Goal: Task Accomplishment & Management: Use online tool/utility

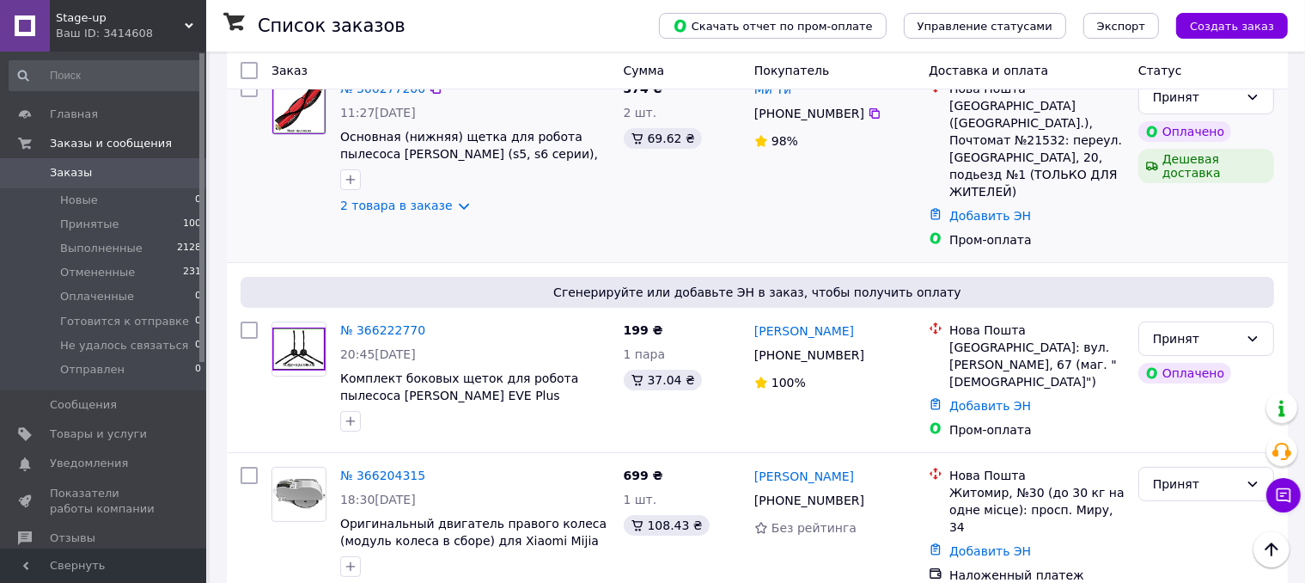
scroll to position [172, 0]
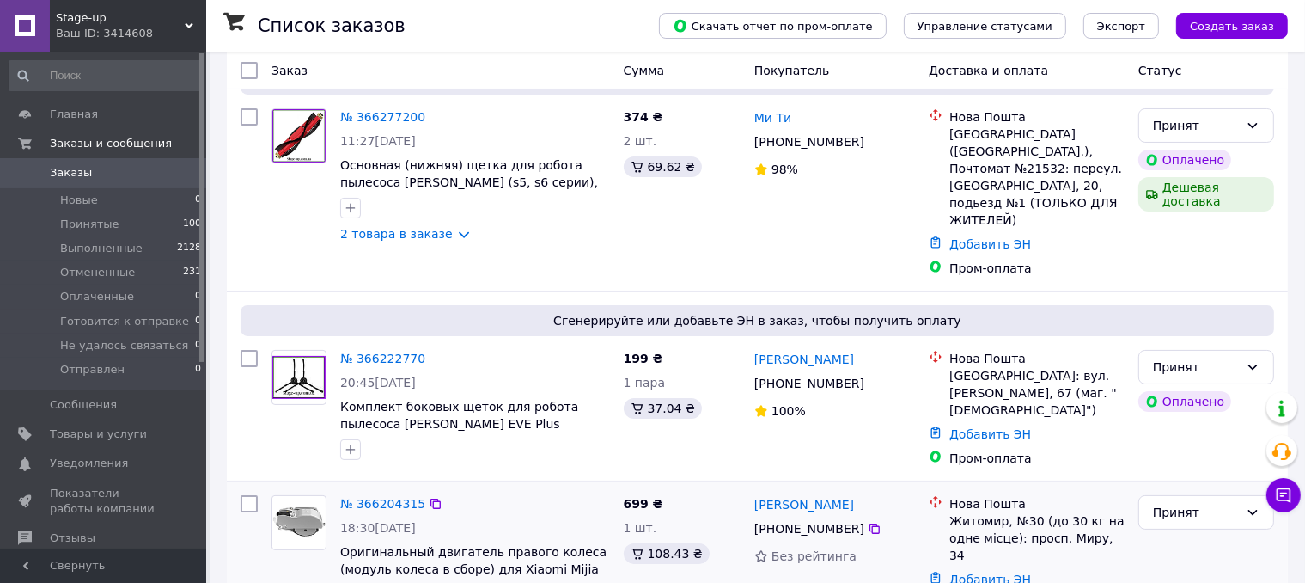
scroll to position [172, 0]
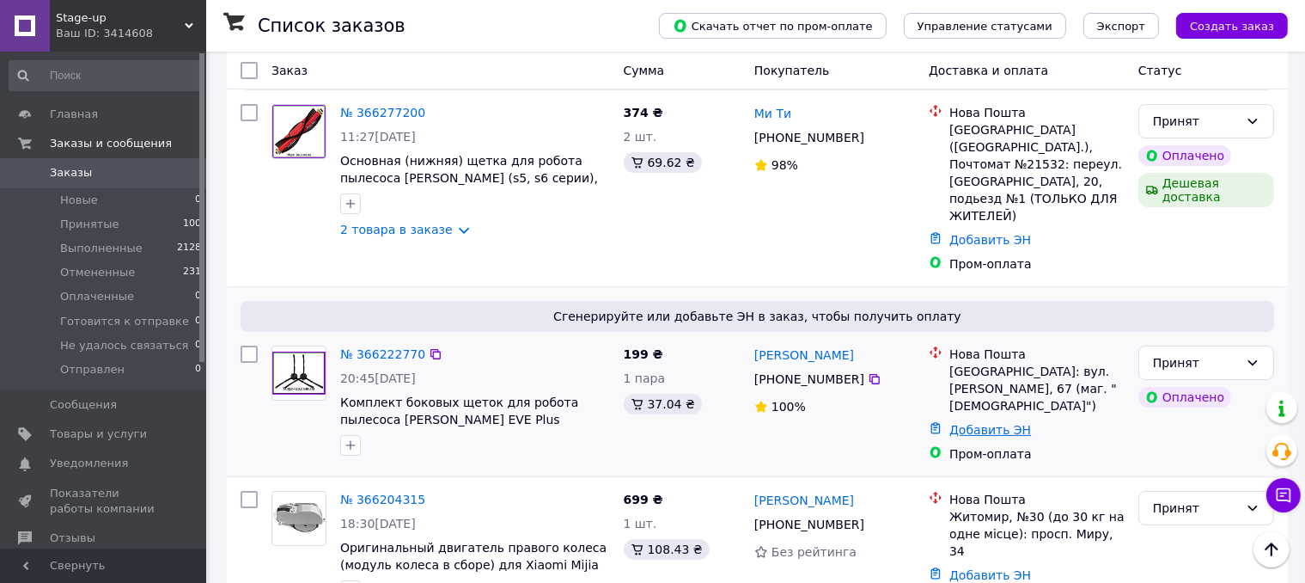
click at [1007, 423] on link "Добавить ЭН" at bounding box center [990, 430] width 82 height 14
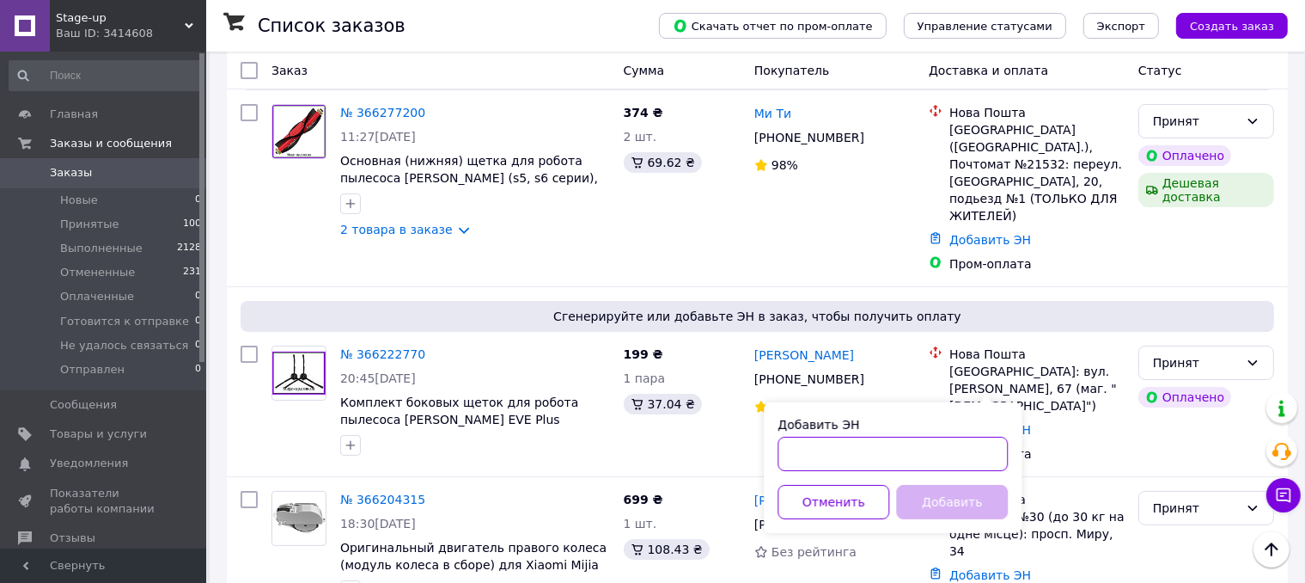
click at [936, 449] on input "Добавить ЭН" at bounding box center [893, 453] width 230 height 34
click at [841, 439] on input "5900147480" at bounding box center [893, 453] width 230 height 34
click at [841, 441] on input "5900147480" at bounding box center [893, 453] width 230 height 34
click at [866, 452] on input "5900147480" at bounding box center [893, 453] width 230 height 34
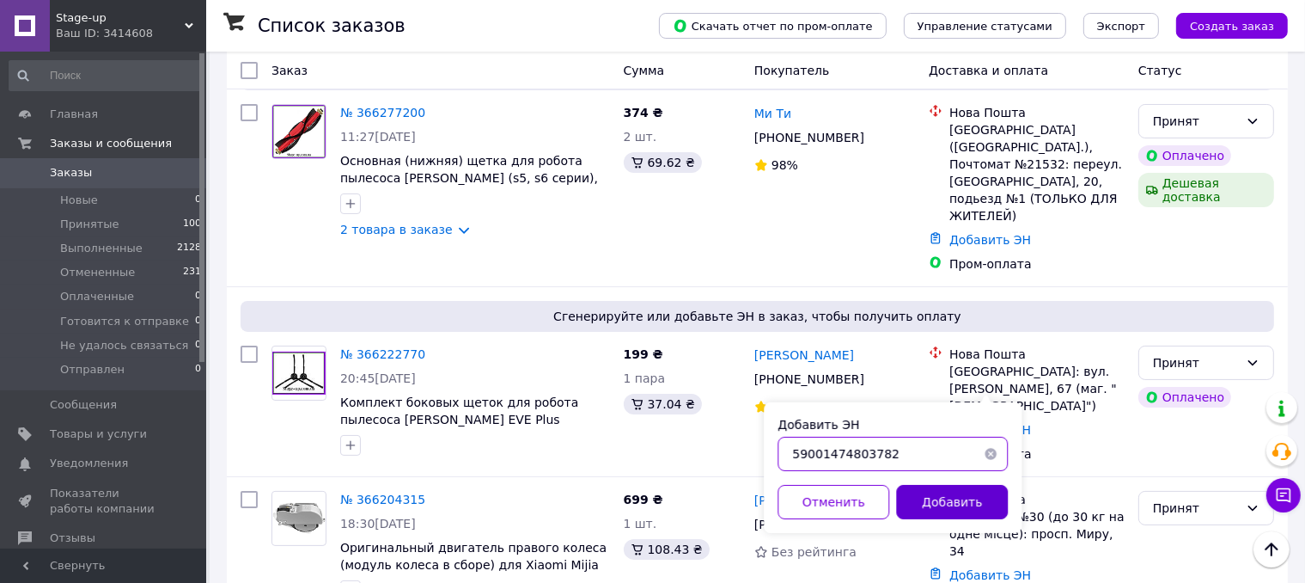
type input "59001474803782"
click at [955, 494] on button "Добавить" at bounding box center [952, 502] width 112 height 34
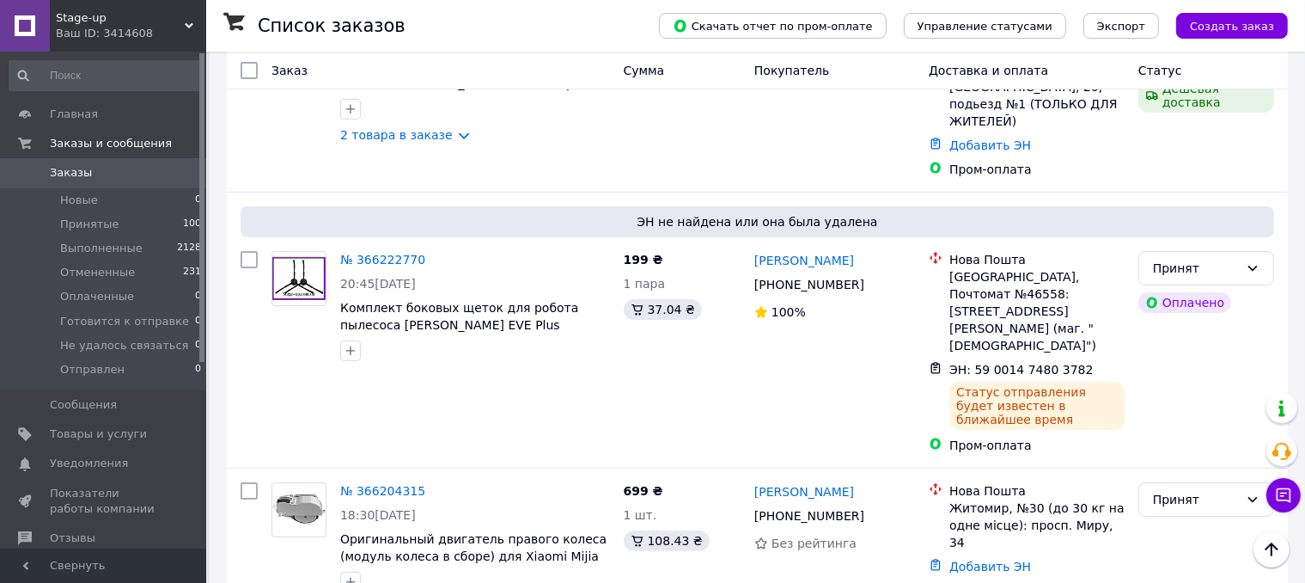
scroll to position [430, 0]
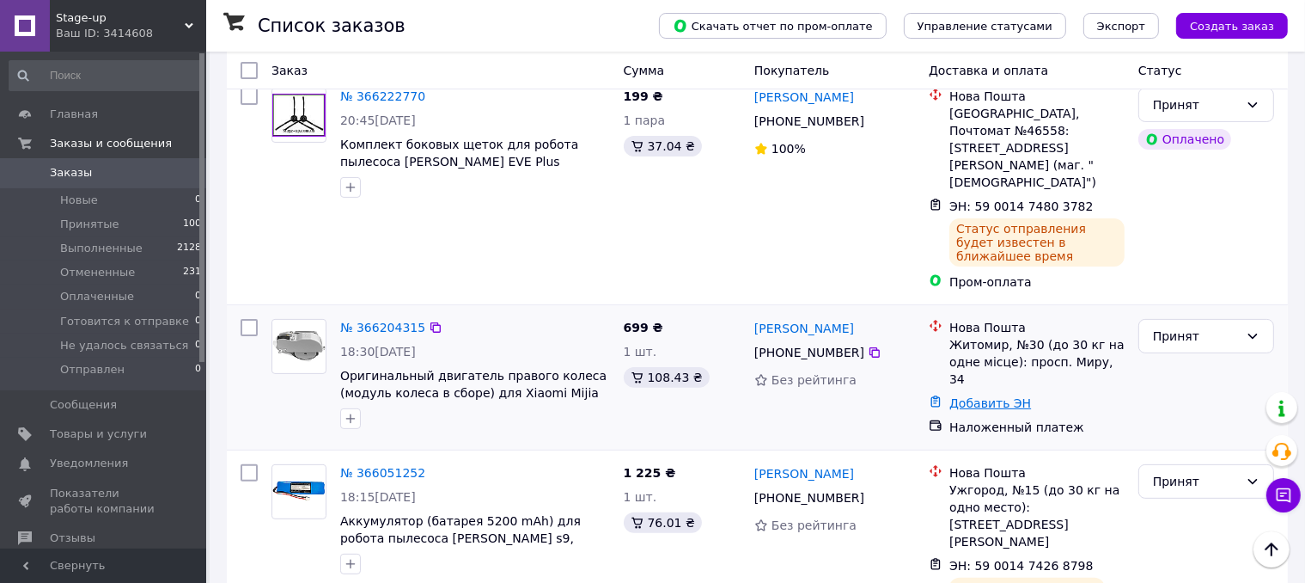
click at [998, 396] on link "Добавить ЭН" at bounding box center [990, 403] width 82 height 14
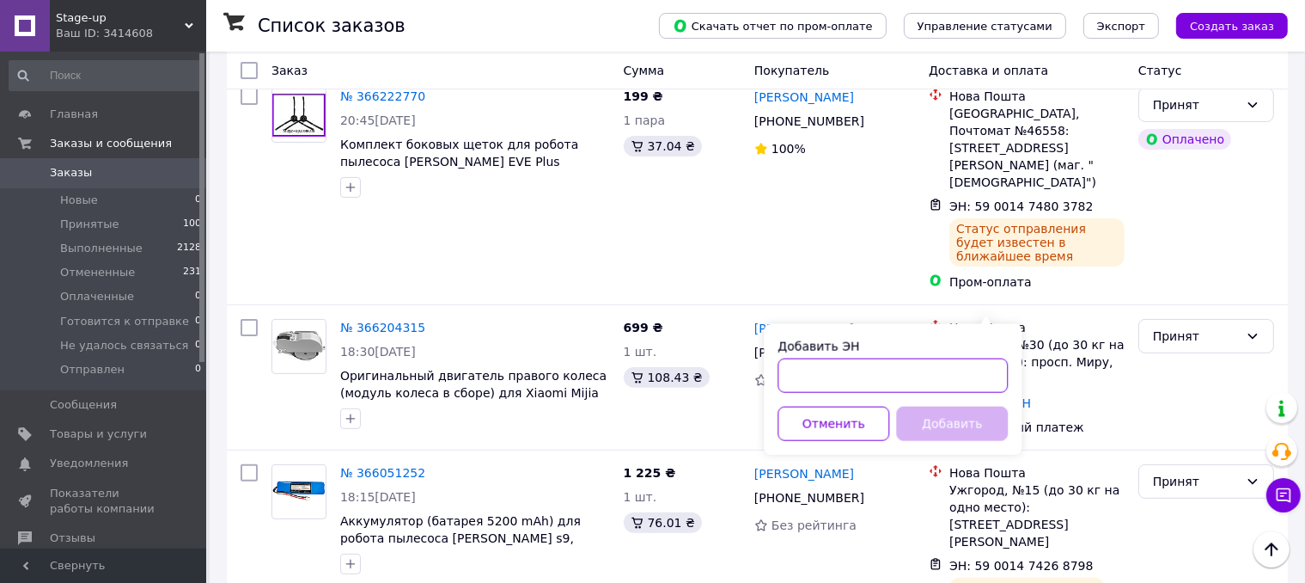
click at [893, 372] on input "Добавить ЭН" at bounding box center [893, 375] width 230 height 34
paste input "5900147480"
click at [879, 375] on input "5900147480" at bounding box center [893, 375] width 230 height 34
type input "59001474804565"
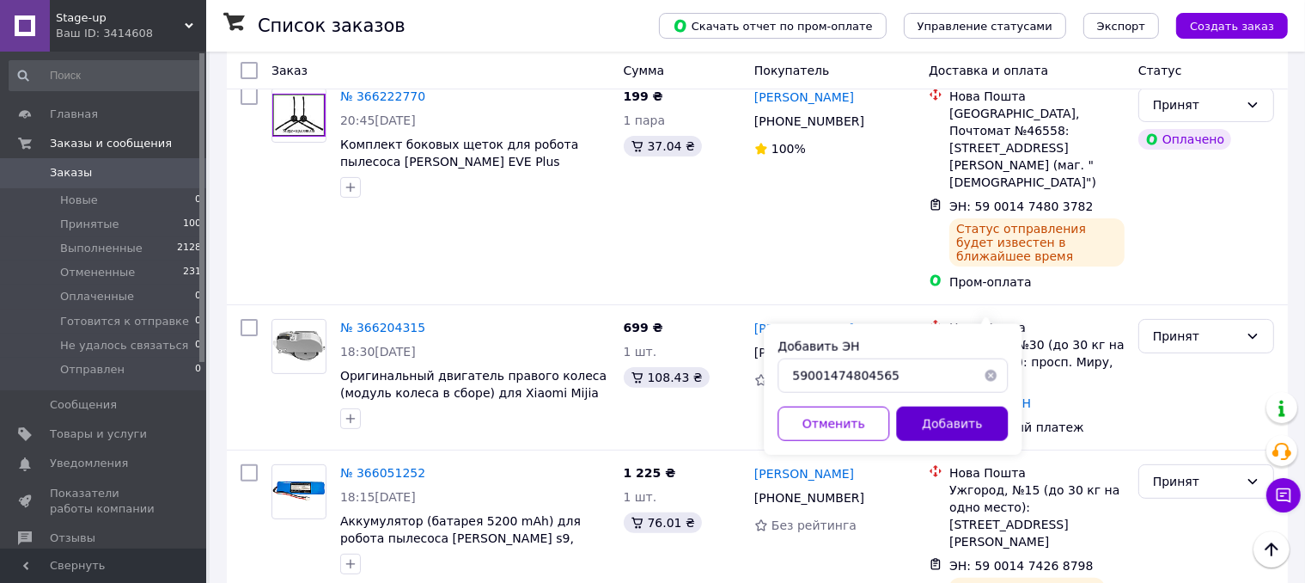
click at [940, 418] on button "Добавить" at bounding box center [952, 423] width 112 height 34
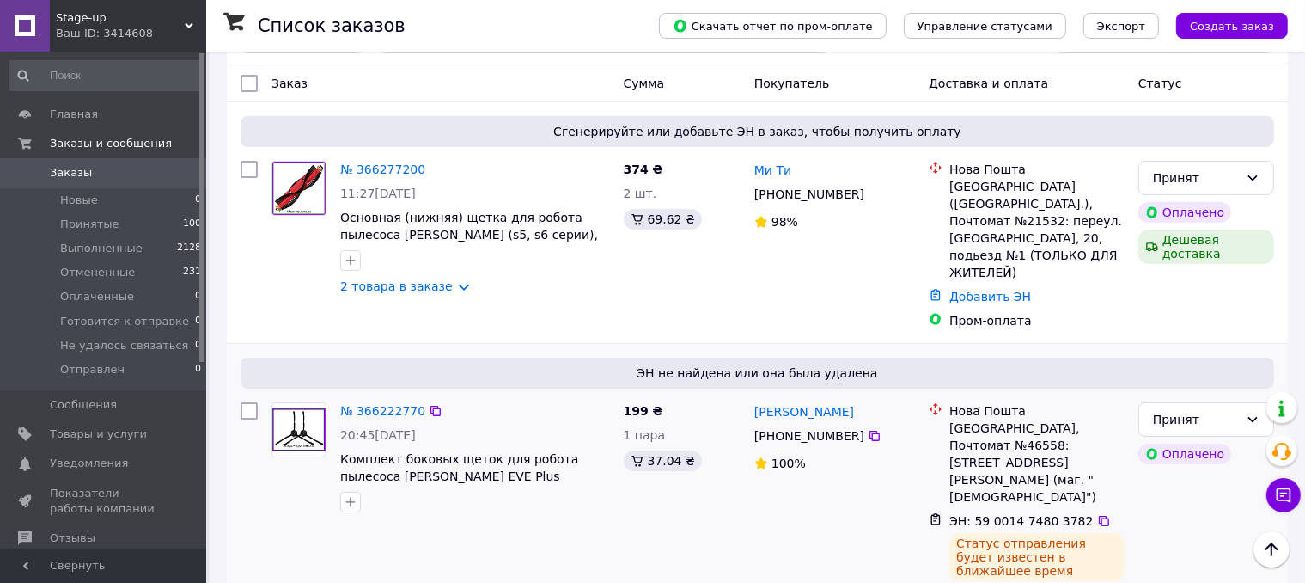
scroll to position [86, 0]
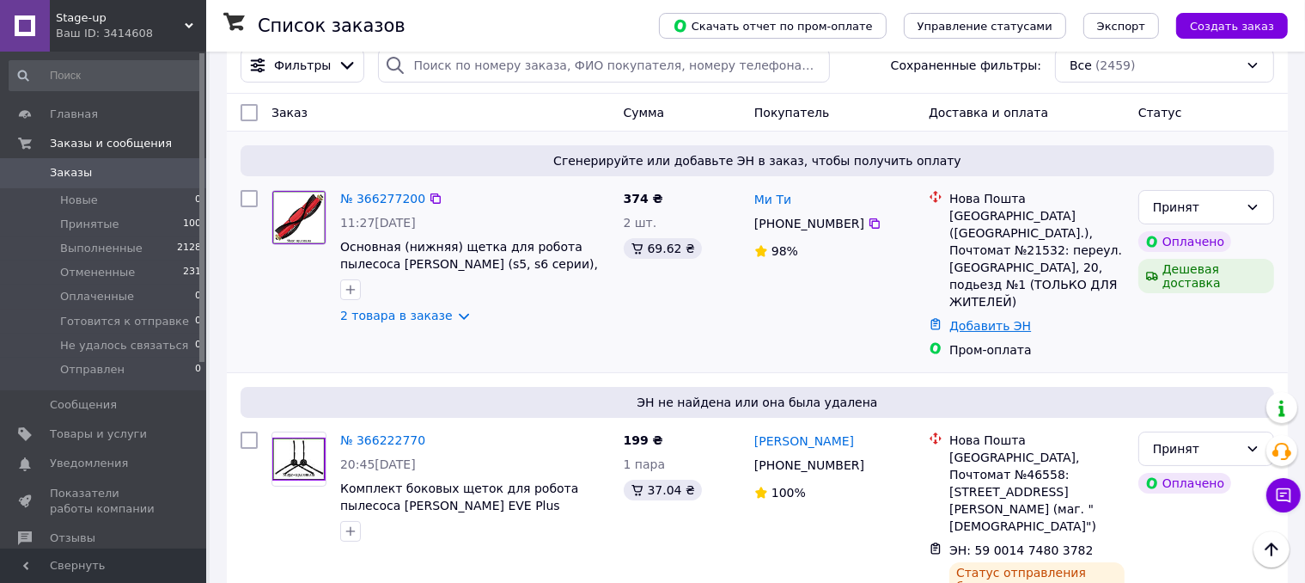
click at [979, 319] on link "Добавить ЭН" at bounding box center [990, 326] width 82 height 14
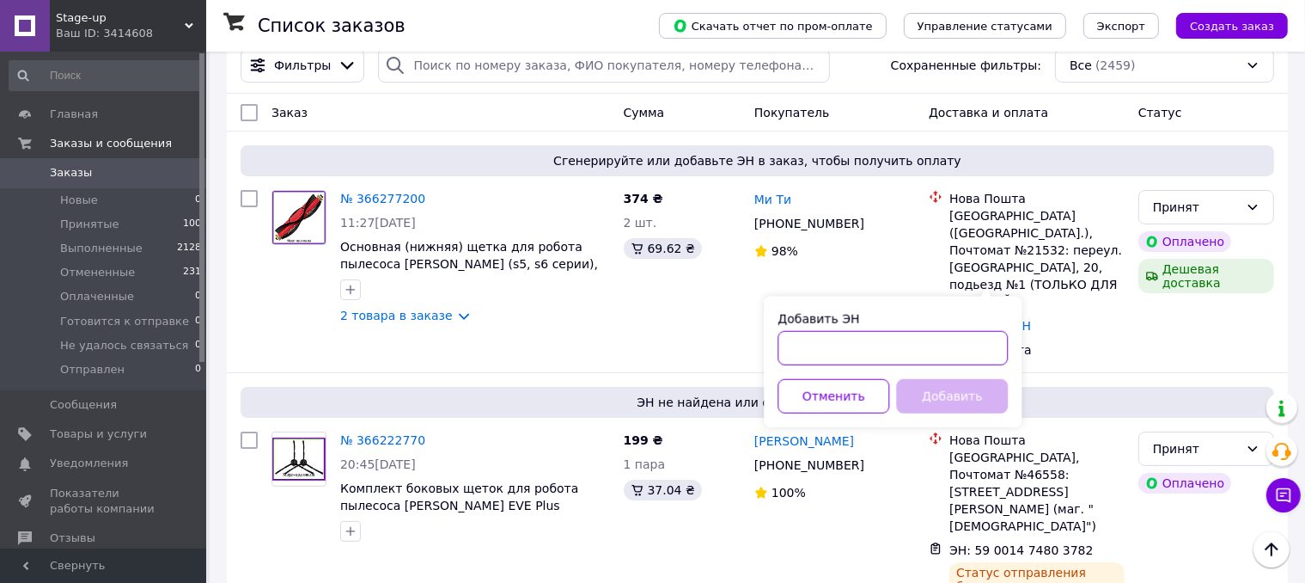
click at [921, 331] on input "Добавить ЭН" at bounding box center [893, 348] width 230 height 34
paste input "5900147480"
type input "59001474803089"
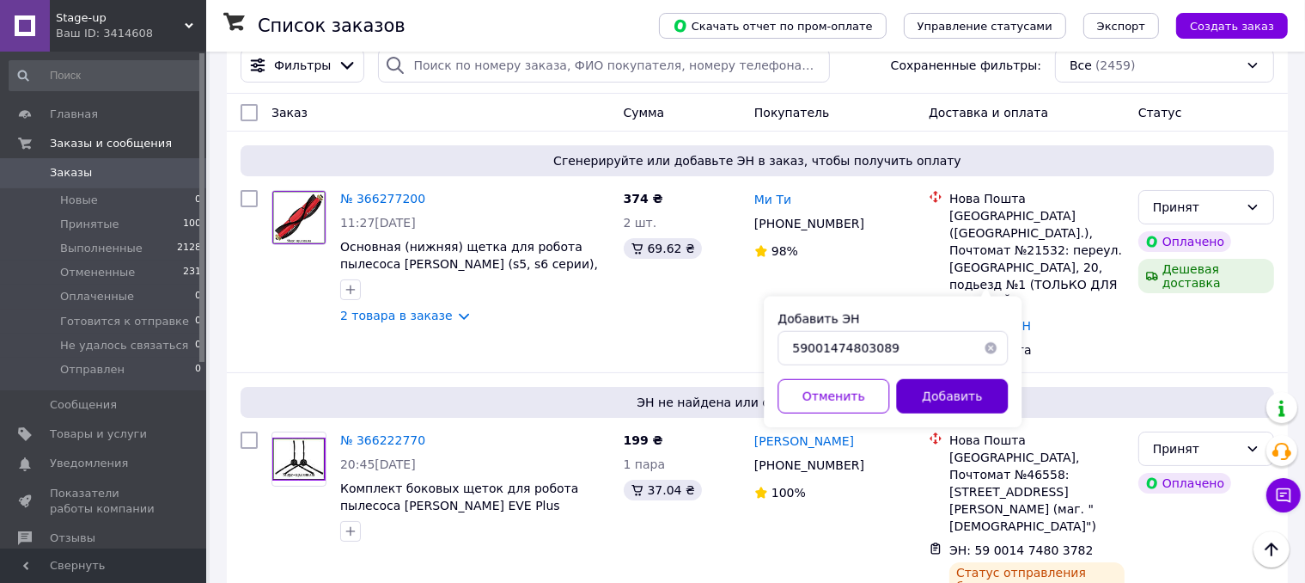
click at [976, 393] on button "Добавить" at bounding box center [952, 396] width 112 height 34
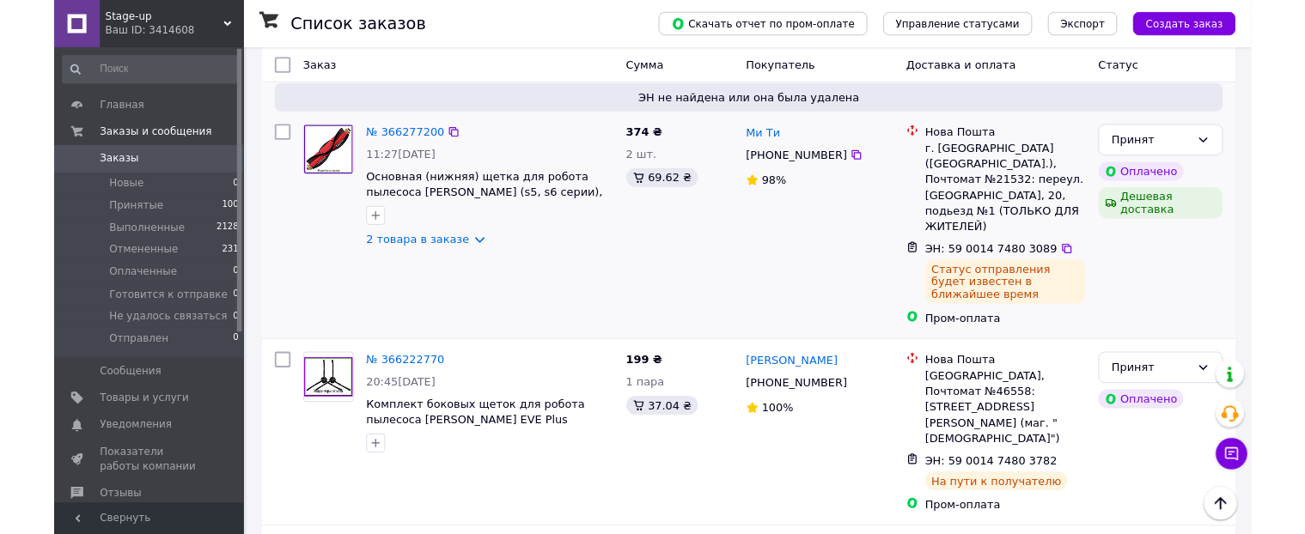
scroll to position [172, 0]
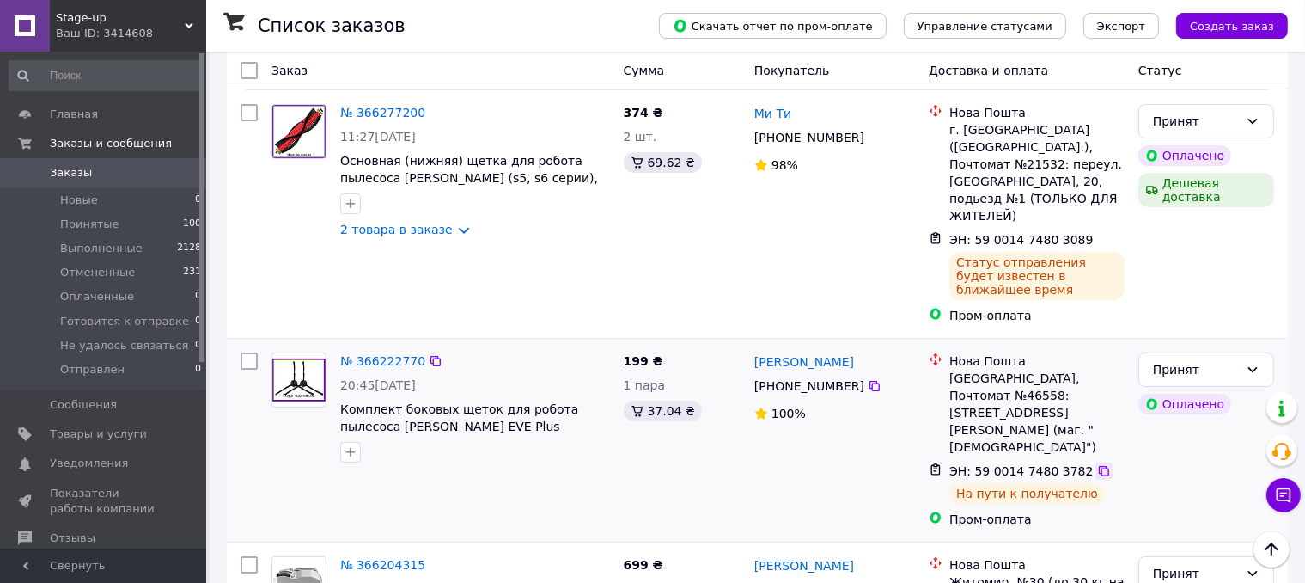
click at [1097, 464] on icon at bounding box center [1104, 471] width 14 height 14
click at [1096, 231] on div at bounding box center [1104, 239] width 17 height 17
click at [1097, 233] on icon at bounding box center [1104, 240] width 14 height 14
